Goal: Find specific page/section: Find specific page/section

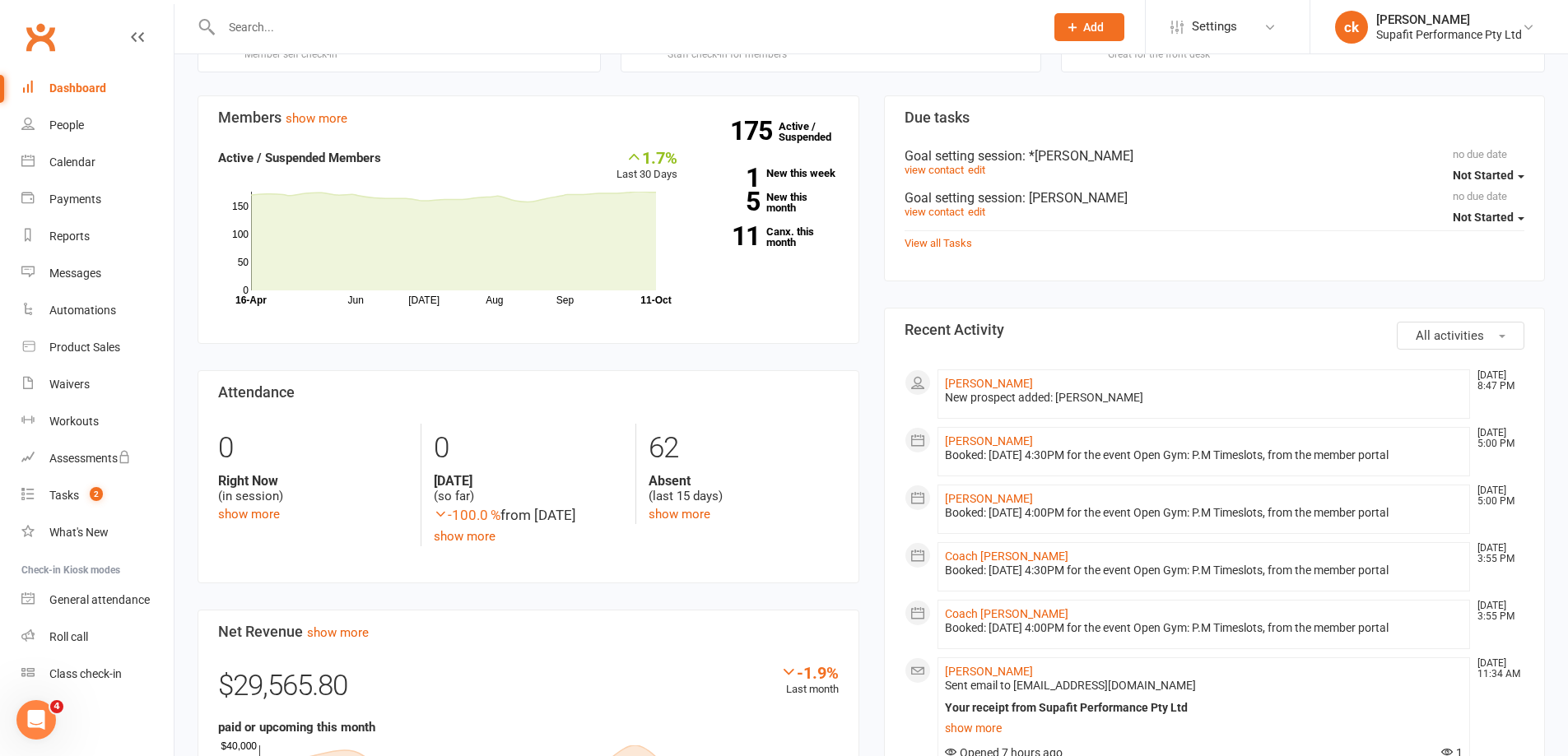
scroll to position [411, 0]
click at [273, 20] on input "text" at bounding box center [624, 27] width 816 height 23
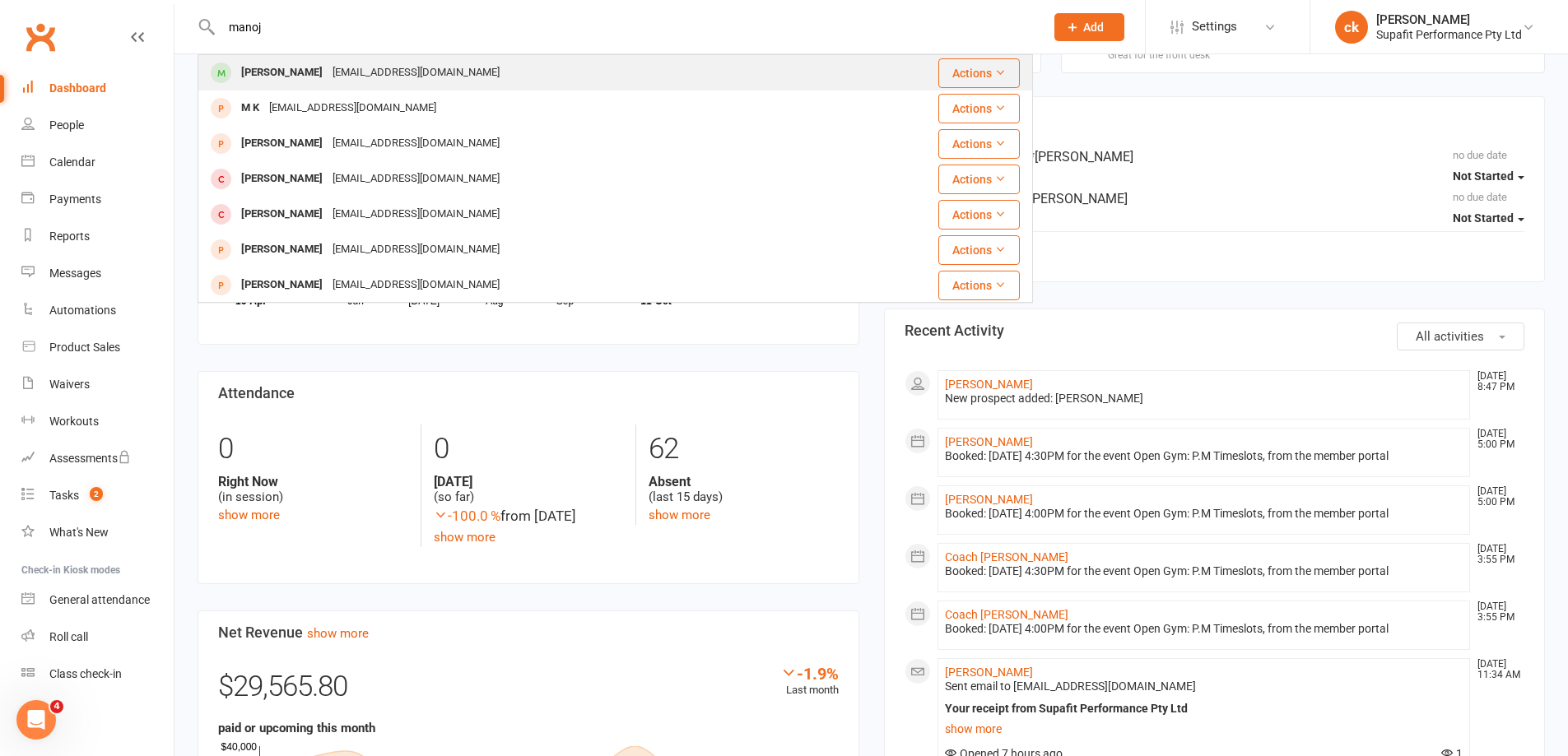
type input "manoj"
click at [320, 65] on div "[PERSON_NAME]" at bounding box center [282, 73] width 91 height 24
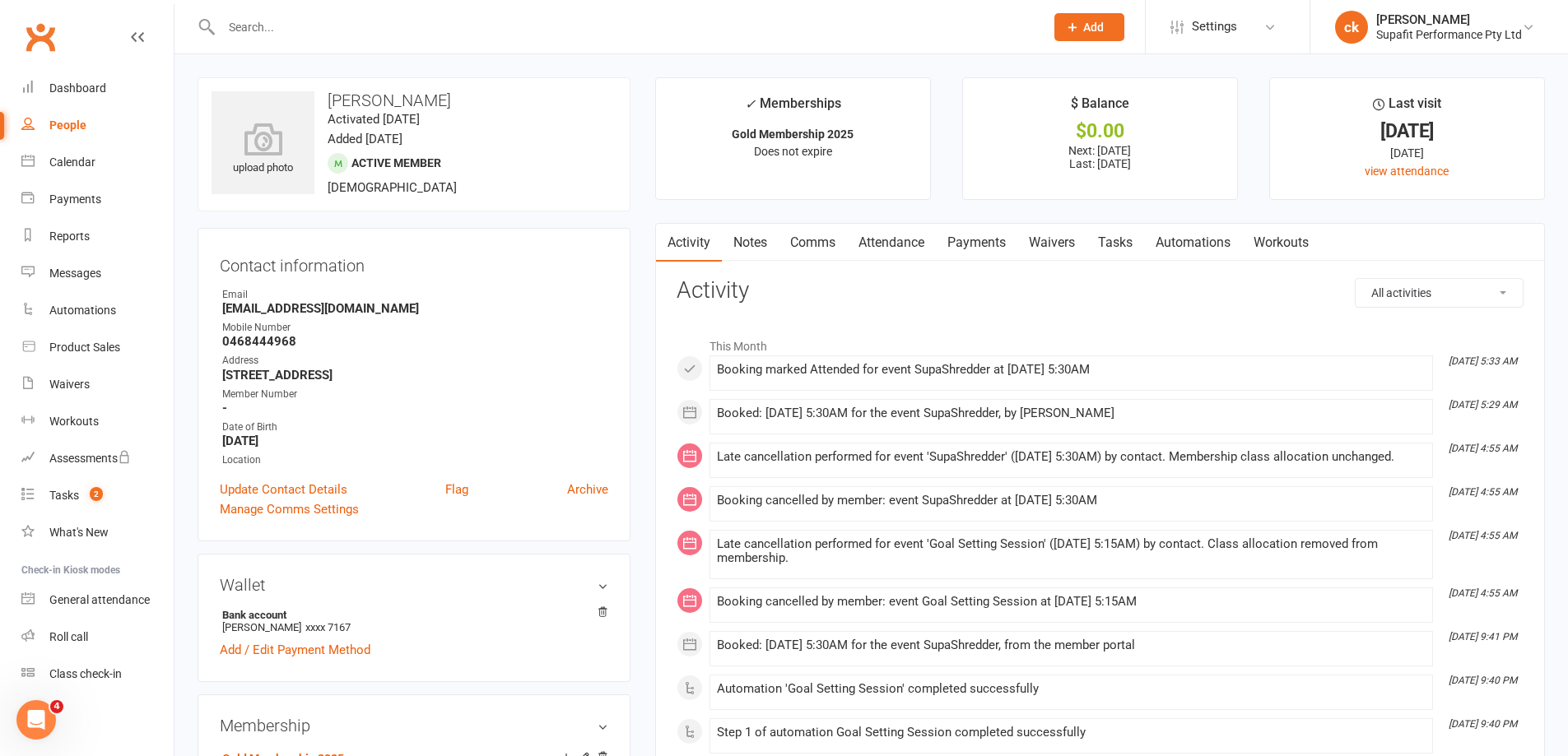
click at [307, 17] on input "text" at bounding box center [624, 27] width 816 height 23
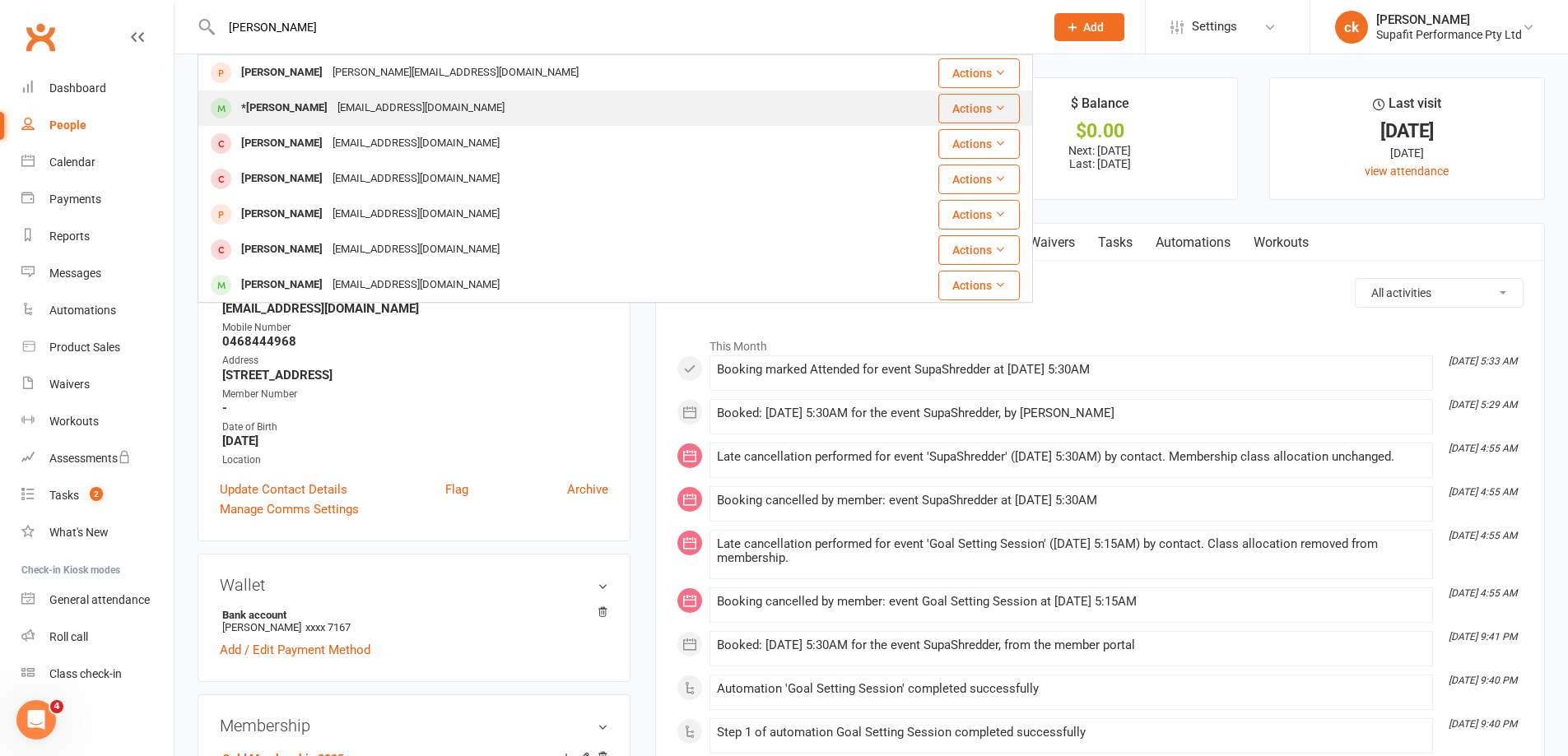
type input "[PERSON_NAME]"
click at [270, 114] on div "*[PERSON_NAME]" at bounding box center [285, 108] width 96 height 24
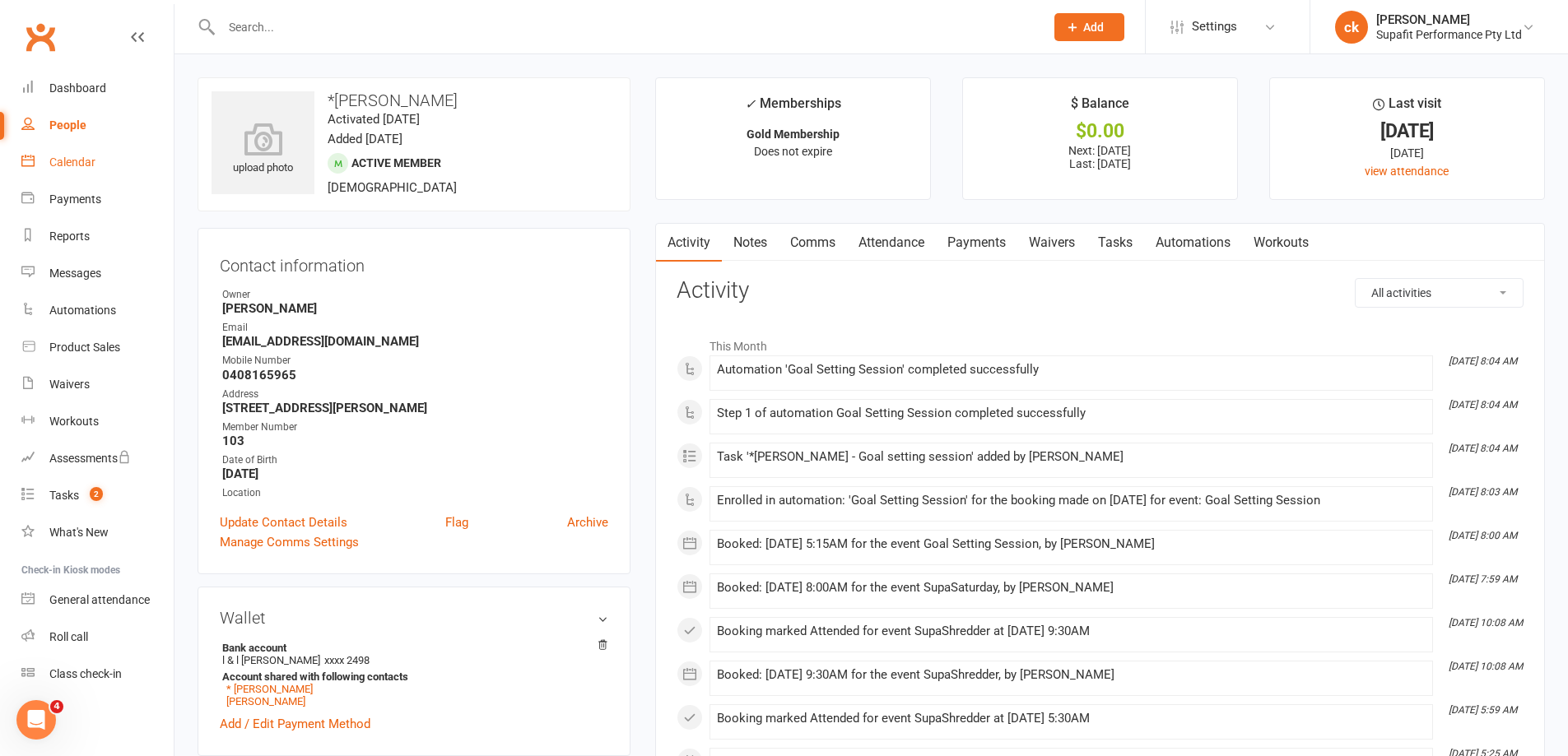
click at [90, 159] on div "Calendar" at bounding box center [72, 162] width 46 height 14
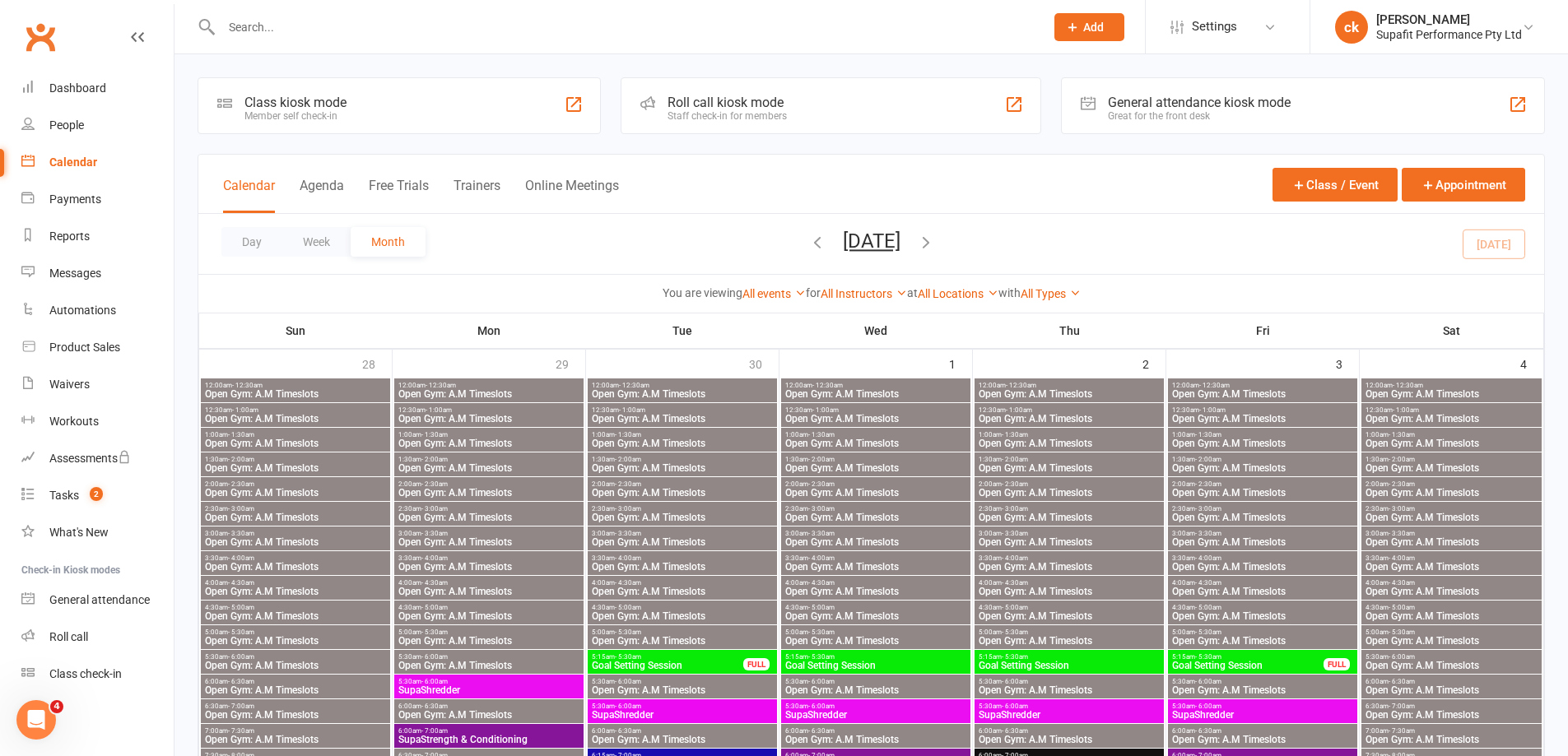
click at [270, 39] on div at bounding box center [615, 26] width 836 height 53
click at [261, 28] on input "text" at bounding box center [624, 27] width 816 height 23
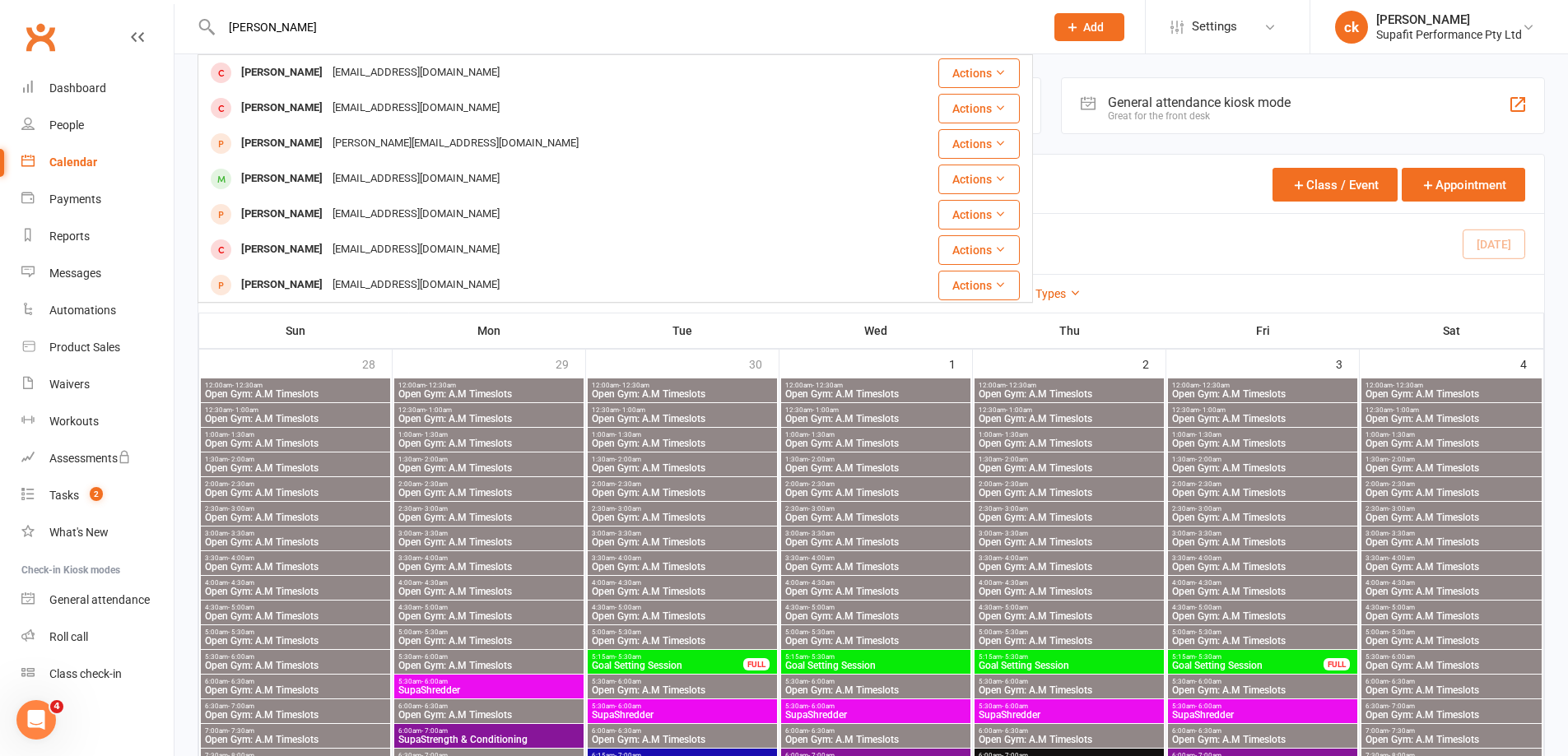
type input "[PERSON_NAME]"
click at [287, 176] on div "[PERSON_NAME]" at bounding box center [282, 179] width 91 height 24
